Goal: Task Accomplishment & Management: Complete application form

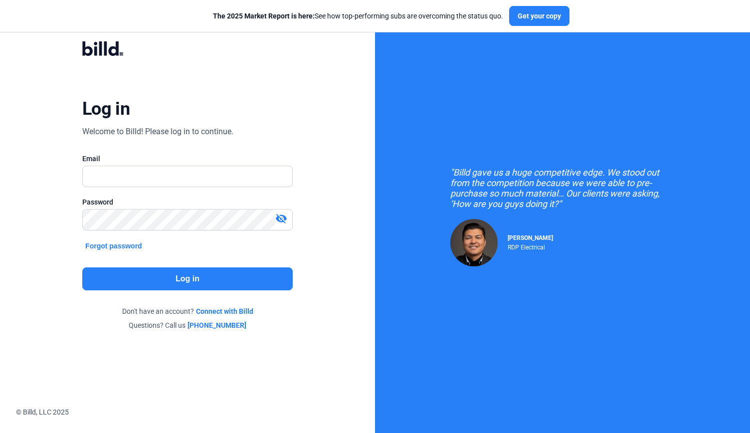
type input "[PERSON_NAME][EMAIL_ADDRESS][DOMAIN_NAME]"
click at [179, 281] on button "Log in" at bounding box center [187, 278] width 210 height 23
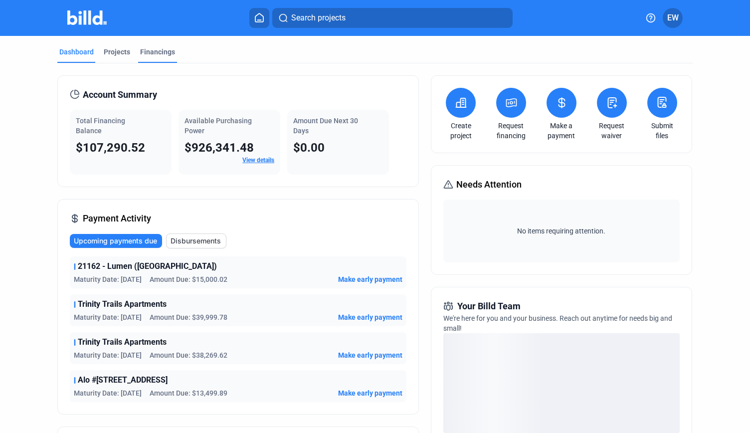
click at [147, 52] on div "Financings" at bounding box center [157, 52] width 35 height 10
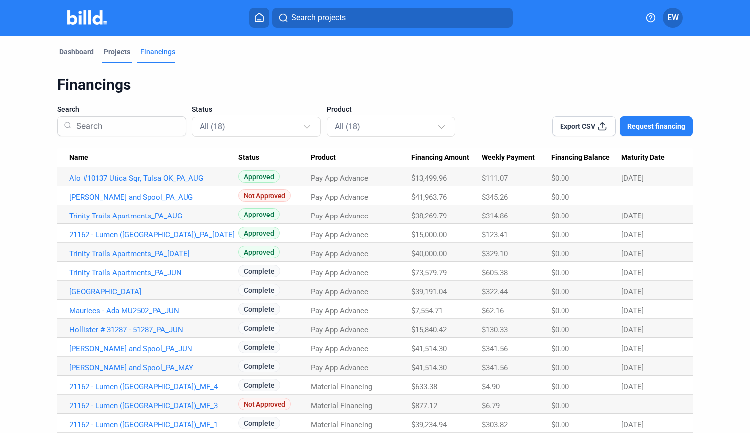
click at [119, 55] on div "Projects" at bounding box center [117, 52] width 26 height 10
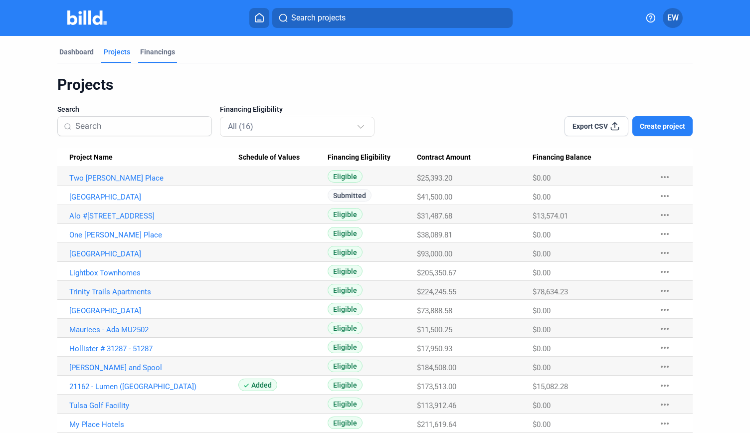
click at [156, 49] on div "Financings" at bounding box center [157, 52] width 35 height 10
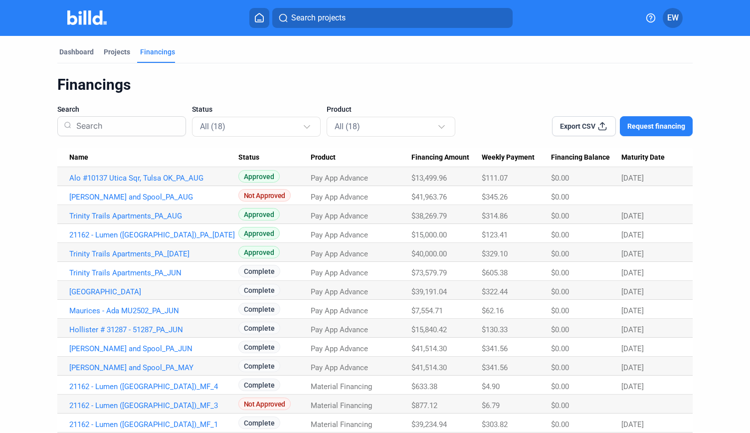
click at [76, 45] on mat-tab-group "Dashboard Projects Financings Financings Search Status All (18) Product All (18…" at bounding box center [374, 272] width 635 height 472
click at [77, 53] on div "Dashboard" at bounding box center [76, 52] width 34 height 10
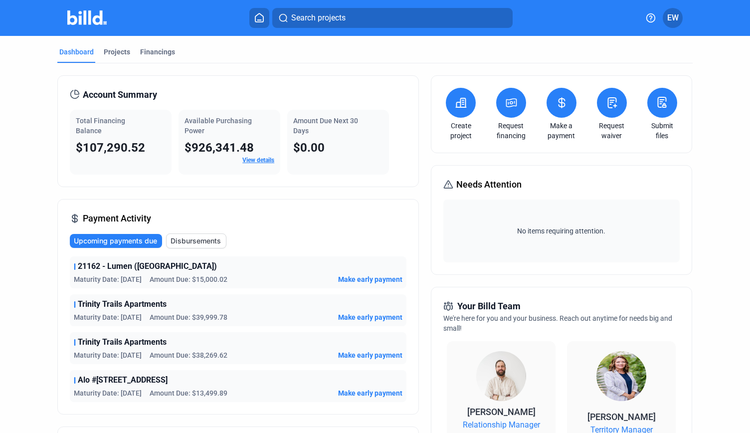
click at [509, 101] on icon at bounding box center [511, 103] width 10 height 8
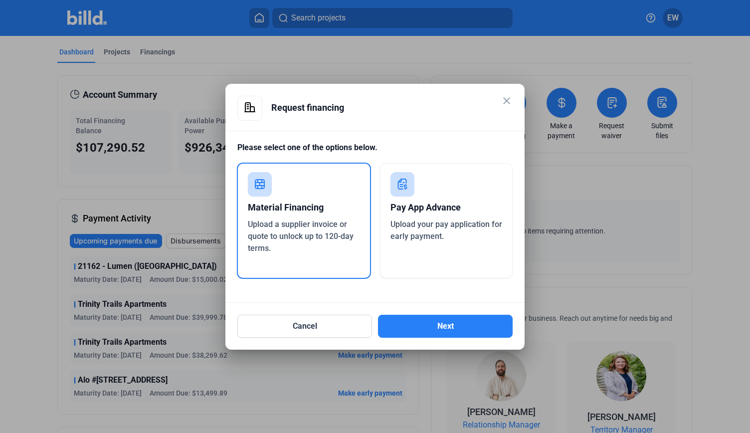
click at [408, 188] on rect at bounding box center [402, 184] width 24 height 24
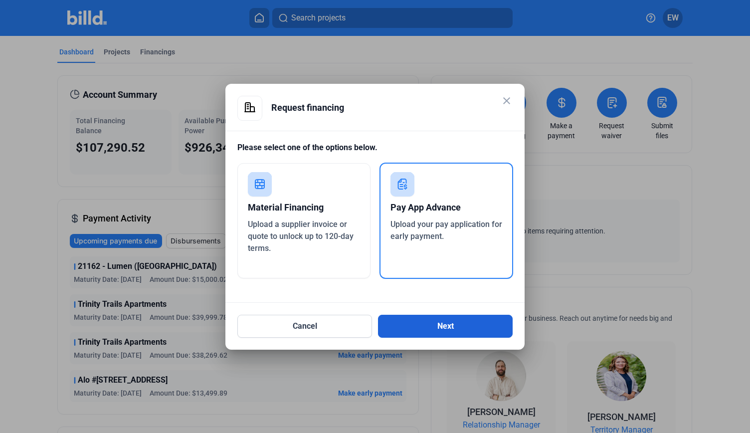
click at [427, 324] on button "Next" at bounding box center [445, 326] width 135 height 23
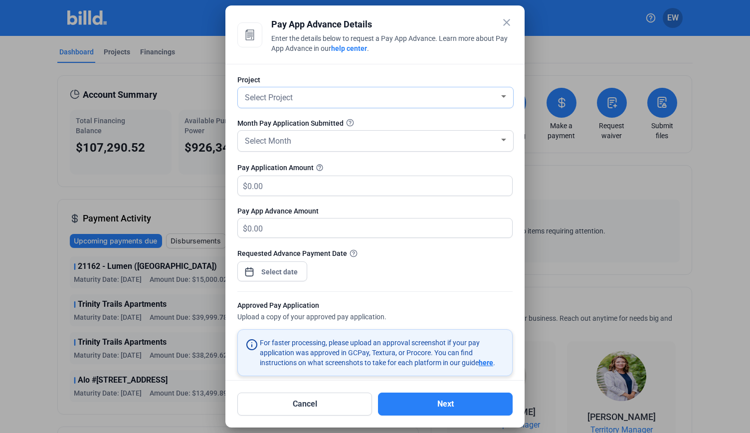
click at [449, 104] on div "Select Project" at bounding box center [375, 97] width 265 height 20
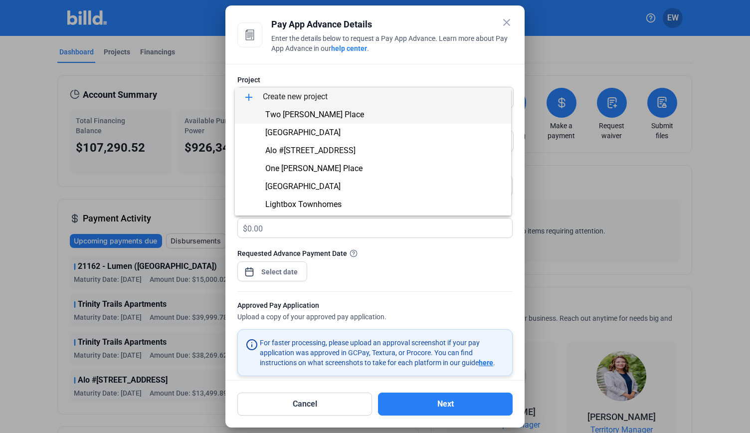
click at [325, 118] on span "Two [PERSON_NAME] Place" at bounding box center [314, 114] width 99 height 9
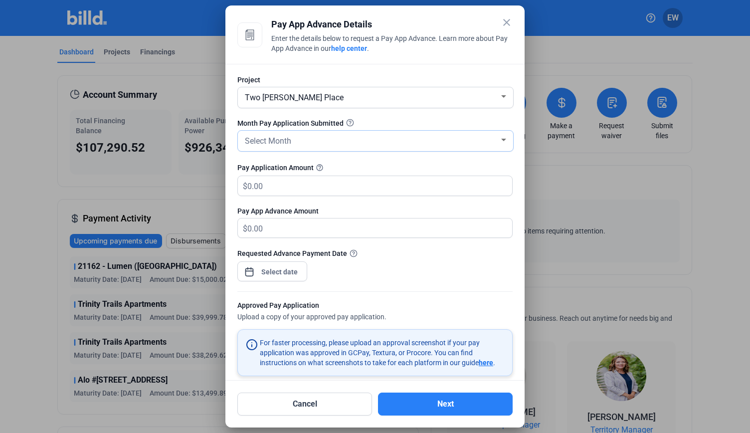
click at [289, 148] on div "Select Month" at bounding box center [375, 141] width 265 height 20
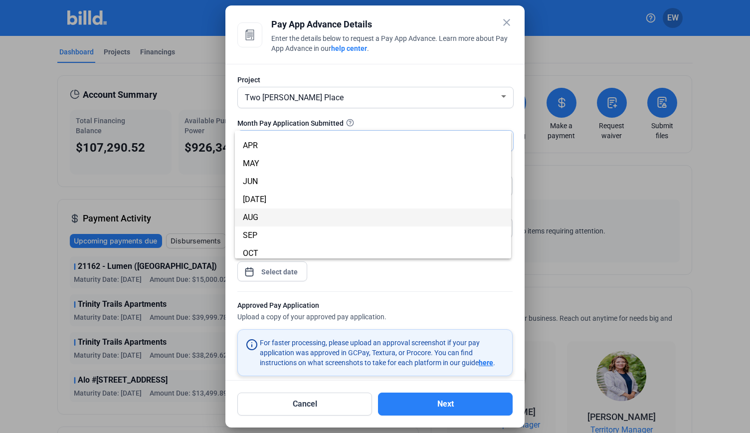
scroll to position [88, 0]
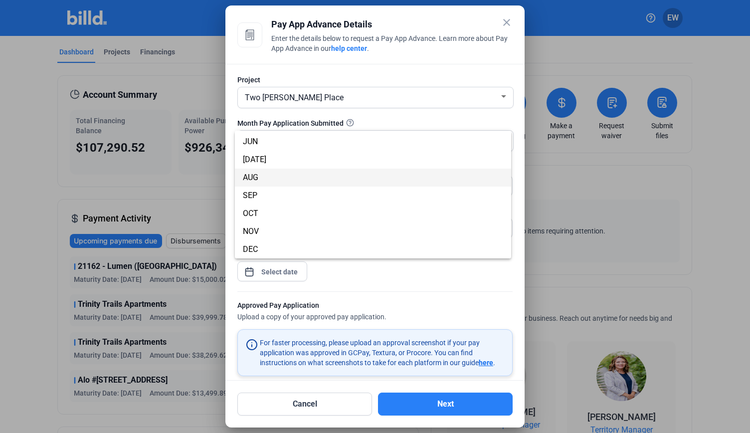
click at [263, 178] on span "AUG" at bounding box center [373, 178] width 260 height 18
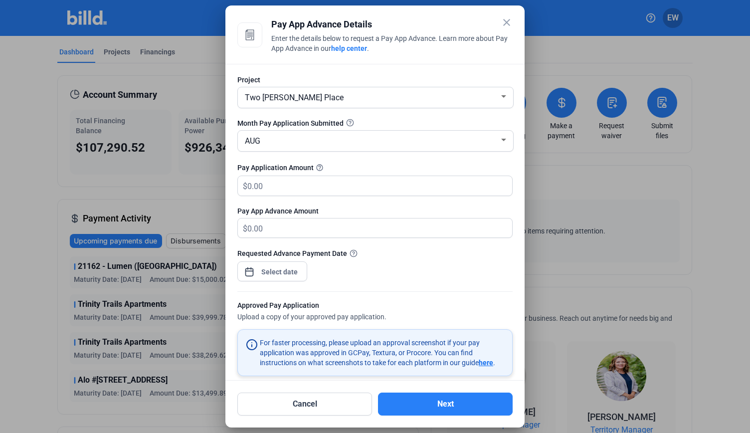
click at [507, 22] on mat-icon "close" at bounding box center [507, 22] width 12 height 12
